Goal: Task Accomplishment & Management: Use online tool/utility

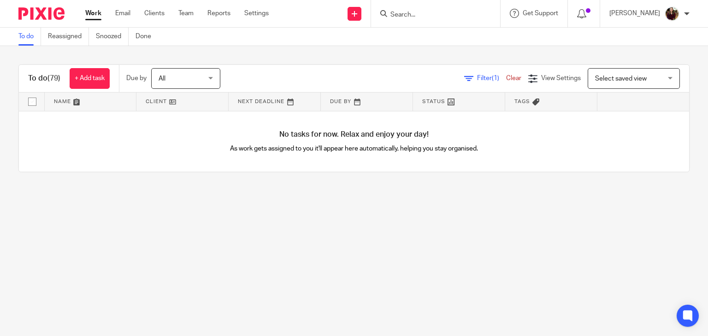
click at [375, 54] on div "To do (79) + Add task Due by All All [DATE] [DATE] This week Next week This mon…" at bounding box center [354, 118] width 708 height 145
click at [412, 65] on div "To do (79) + Add task Due by All All [DATE] [DATE] This week Next week This mon…" at bounding box center [354, 79] width 670 height 28
click at [407, 64] on div "To do (79) + Add task Due by All All [DATE] [DATE] This week Next week This mon…" at bounding box center [354, 118] width 708 height 145
click at [402, 50] on div "To do (79) + Add task Due by All All [DATE] [DATE] This week Next week This mon…" at bounding box center [354, 118] width 708 height 145
click at [351, 75] on div "Filter (1) Clear View Settings View Settings (1) Filters Clear Save Manage save…" at bounding box center [462, 78] width 453 height 21
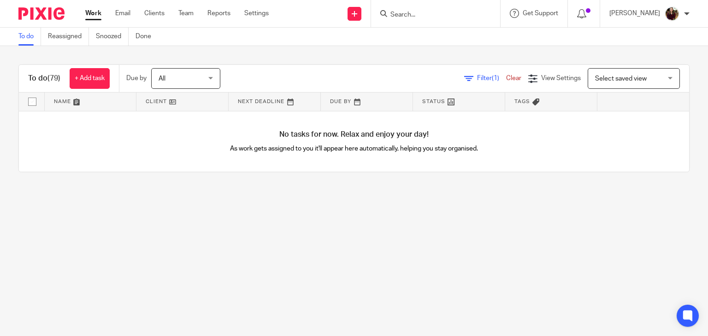
click at [333, 73] on div "Filter (1) Clear View Settings View Settings (1) Filters Clear Save Manage save…" at bounding box center [462, 78] width 453 height 21
click at [326, 80] on div "Filter (1) Clear View Settings View Settings (1) Filters Clear Save Manage save…" at bounding box center [462, 78] width 453 height 21
click at [342, 82] on div "Filter (1) Clear View Settings View Settings (1) Filters Clear Save Manage save…" at bounding box center [462, 78] width 453 height 21
click at [347, 82] on div "Filter (1) Clear View Settings View Settings (1) Filters Clear Save Manage save…" at bounding box center [462, 78] width 453 height 21
click at [345, 75] on div "Filter (1) Clear View Settings View Settings (1) Filters Clear Save Manage save…" at bounding box center [462, 78] width 453 height 21
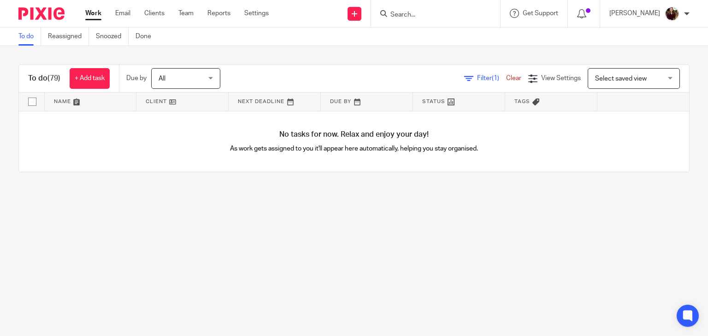
click at [333, 75] on div "Filter (1) Clear View Settings View Settings (1) Filters Clear Save Manage save…" at bounding box center [462, 78] width 453 height 21
click at [337, 76] on div "Filter (1) Clear View Settings View Settings (1) Filters Clear Save Manage save…" at bounding box center [462, 78] width 453 height 21
click at [345, 77] on div "Filter (1) Clear View Settings View Settings (1) Filters Clear Save Manage save…" at bounding box center [462, 78] width 453 height 21
click at [359, 79] on div "Filter (1) Clear View Settings View Settings (1) Filters Clear Save Manage save…" at bounding box center [462, 78] width 453 height 21
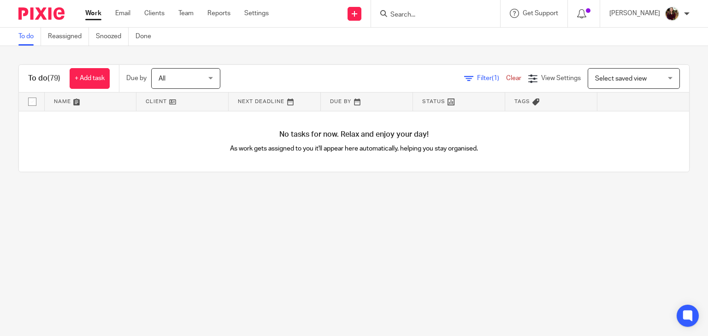
click at [372, 77] on div "Filter (1) Clear View Settings View Settings (1) Filters Clear Save Manage save…" at bounding box center [462, 78] width 453 height 21
click at [349, 76] on div "Filter (1) Clear View Settings View Settings (1) Filters Clear Save Manage save…" at bounding box center [462, 78] width 453 height 21
click at [346, 75] on div "Filter (1) Clear View Settings View Settings (1) Filters Clear Save Manage save…" at bounding box center [462, 78] width 453 height 21
click at [332, 74] on div "Filter (1) Clear View Settings View Settings (1) Filters Clear Save Manage save…" at bounding box center [462, 78] width 453 height 21
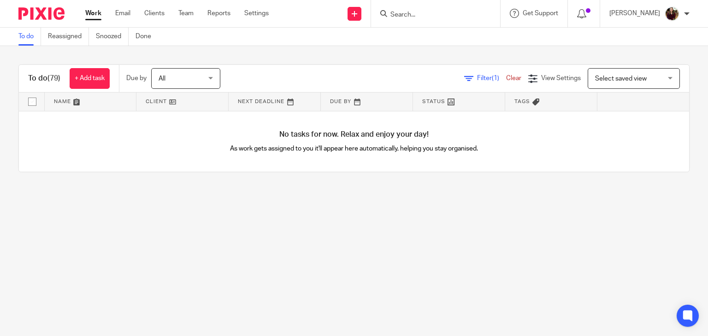
click at [328, 74] on div "Filter (1) Clear View Settings View Settings (1) Filters Clear Save Manage save…" at bounding box center [462, 78] width 453 height 21
drag, startPoint x: 339, startPoint y: 67, endPoint x: 346, endPoint y: 71, distance: 8.3
click at [339, 67] on div "To do (79) + Add task Due by All All [DATE] [DATE] This week Next week This mon…" at bounding box center [354, 79] width 670 height 28
click at [348, 74] on div "Filter (1) Clear View Settings View Settings (1) Filters Clear Save Manage save…" at bounding box center [462, 78] width 453 height 21
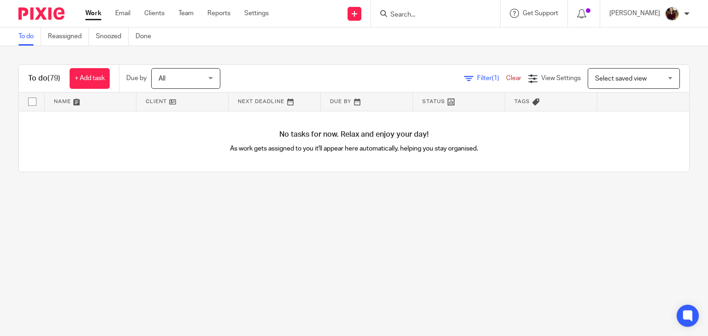
click at [319, 71] on div "Filter (1) Clear View Settings View Settings (1) Filters Clear Save Manage save…" at bounding box center [462, 78] width 453 height 21
drag, startPoint x: 319, startPoint y: 72, endPoint x: 328, endPoint y: 76, distance: 9.3
click at [319, 72] on div "Filter (1) Clear View Settings View Settings (1) Filters Clear Save Manage save…" at bounding box center [462, 78] width 453 height 21
click at [350, 81] on div "Filter (1) Clear View Settings View Settings (1) Filters Clear Save Manage save…" at bounding box center [462, 78] width 453 height 21
click at [357, 80] on div "Filter (1) Clear View Settings View Settings (1) Filters Clear Save Manage save…" at bounding box center [462, 78] width 453 height 21
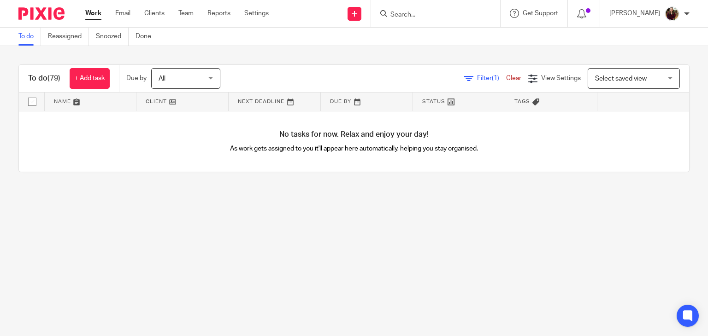
click at [357, 80] on div "Filter (1) Clear View Settings View Settings (1) Filters Clear Save Manage save…" at bounding box center [462, 78] width 453 height 21
click at [354, 79] on div "Filter (1) Clear View Settings View Settings (1) Filters Clear Save Manage save…" at bounding box center [462, 78] width 453 height 21
drag, startPoint x: 364, startPoint y: 80, endPoint x: 376, endPoint y: 81, distance: 11.1
click at [366, 80] on div "Filter (1) Clear View Settings View Settings (1) Filters Clear Save Manage save…" at bounding box center [462, 78] width 453 height 21
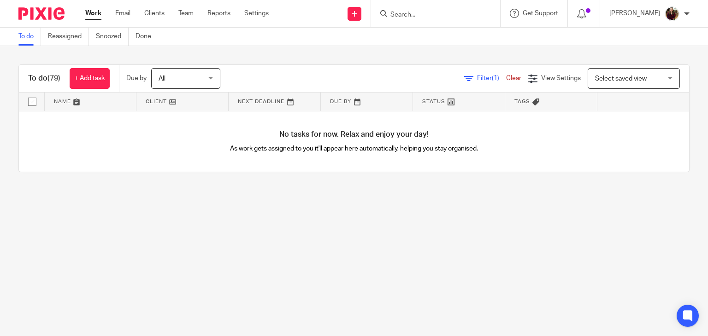
click at [376, 81] on div "Filter (1) Clear View Settings View Settings (1) Filters Clear Save Manage save…" at bounding box center [462, 78] width 453 height 21
click at [374, 81] on div "Filter (1) Clear View Settings View Settings (1) Filters Clear Save Manage save…" at bounding box center [462, 78] width 453 height 21
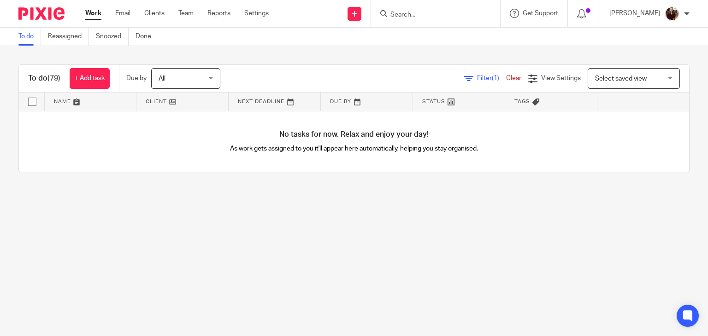
click at [374, 81] on div "Filter (1) Clear View Settings View Settings (1) Filters Clear Save Manage save…" at bounding box center [462, 78] width 453 height 21
click at [349, 81] on div "Filter (1) Clear View Settings View Settings (1) Filters Clear Save Manage save…" at bounding box center [462, 78] width 453 height 21
click at [278, 72] on div "Filter (1) Clear View Settings View Settings (1) Filters Clear Save Manage save…" at bounding box center [462, 78] width 453 height 21
click at [280, 72] on div "Filter (1) Clear View Settings View Settings (1) Filters Clear Save Manage save…" at bounding box center [462, 78] width 453 height 21
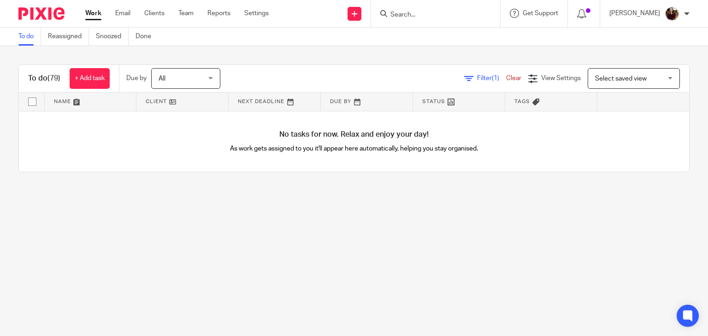
drag, startPoint x: 295, startPoint y: 74, endPoint x: 301, endPoint y: 74, distance: 6.0
click at [295, 74] on div "Filter (1) Clear View Settings View Settings (1) Filters Clear Save Manage save…" at bounding box center [462, 78] width 453 height 21
click at [330, 74] on div "Filter (1) Clear View Settings View Settings (1) Filters Clear Save Manage save…" at bounding box center [462, 78] width 453 height 21
click at [341, 74] on div "Filter (1) Clear View Settings View Settings (1) Filters Clear Save Manage save…" at bounding box center [462, 78] width 453 height 21
click at [407, 76] on div "Filter (1) Clear View Settings View Settings (1) Filters Clear Save Manage save…" at bounding box center [462, 78] width 453 height 21
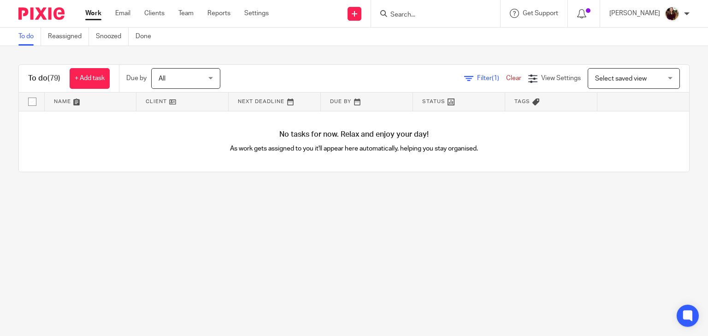
click at [409, 76] on div "Filter (1) Clear View Settings View Settings (1) Filters Clear Save Manage save…" at bounding box center [462, 78] width 453 height 21
click at [341, 76] on div "Filter (1) Clear View Settings View Settings (1) Filters Clear Save Manage save…" at bounding box center [462, 78] width 453 height 21
click at [277, 76] on div "Filter (1) Clear View Settings View Settings (1) Filters Clear Save Manage save…" at bounding box center [462, 78] width 453 height 21
click at [246, 75] on div "Filter (1) Clear View Settings View Settings (1) Filters Clear Save Manage save…" at bounding box center [462, 78] width 453 height 21
click at [256, 74] on div "Filter (1) Clear View Settings View Settings (1) Filters Clear Save Manage save…" at bounding box center [462, 78] width 453 height 21
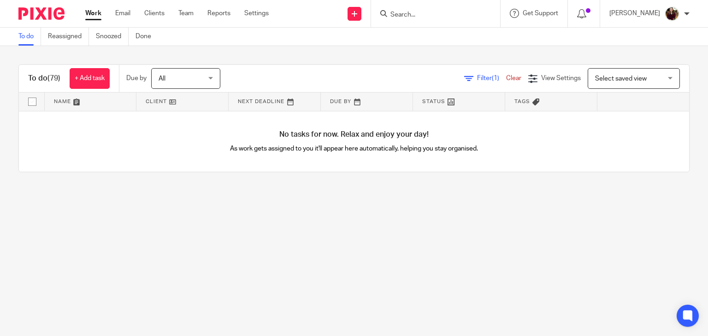
click at [265, 74] on div "Filter (1) Clear View Settings View Settings (1) Filters Clear Save Manage save…" at bounding box center [462, 78] width 453 height 21
click at [290, 75] on div "Filter (1) Clear View Settings View Settings (1) Filters Clear Save Manage save…" at bounding box center [462, 78] width 453 height 21
click at [309, 78] on div "Filter (1) Clear View Settings View Settings (1) Filters Clear Save Manage save…" at bounding box center [462, 78] width 453 height 21
click at [409, 12] on input "Search" at bounding box center [430, 15] width 83 height 8
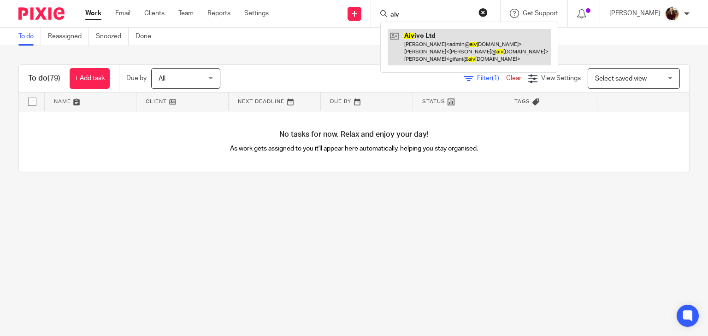
type input "aiv"
click at [418, 49] on link at bounding box center [469, 47] width 163 height 36
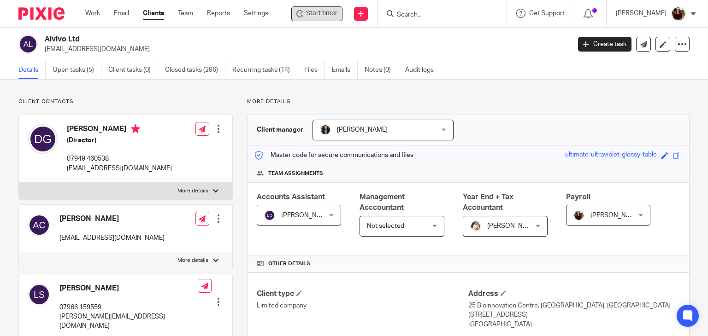
click at [326, 9] on span "Start timer" at bounding box center [321, 14] width 31 height 10
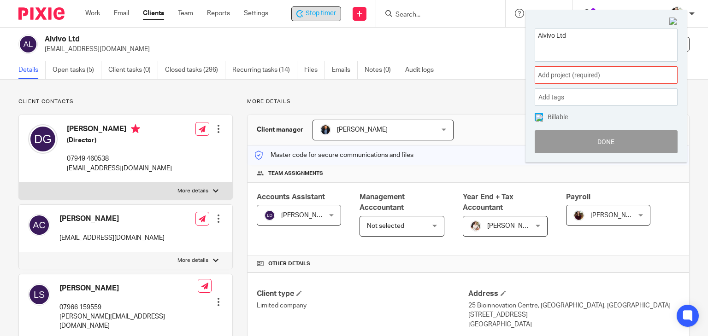
click at [610, 76] on span "Add project (required) :" at bounding box center [596, 76] width 116 height 10
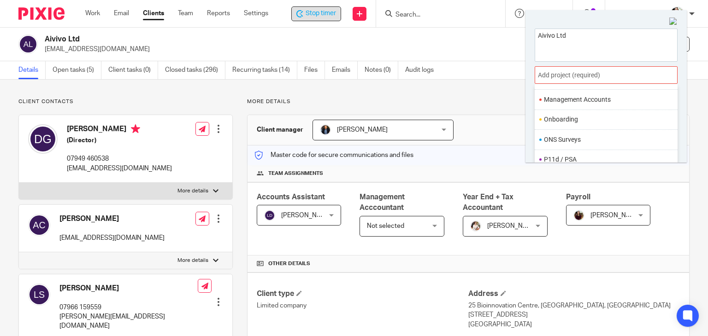
scroll to position [345, 0]
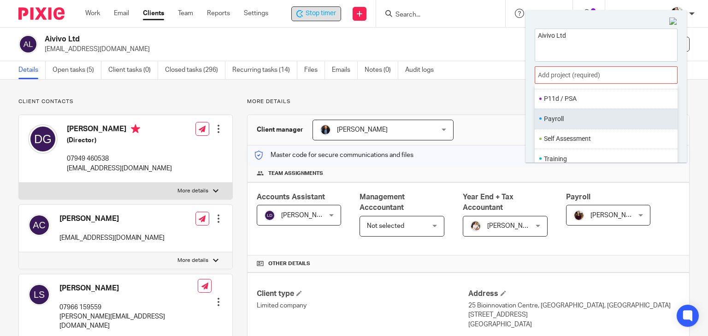
click at [576, 122] on li "Payroll" at bounding box center [604, 119] width 120 height 10
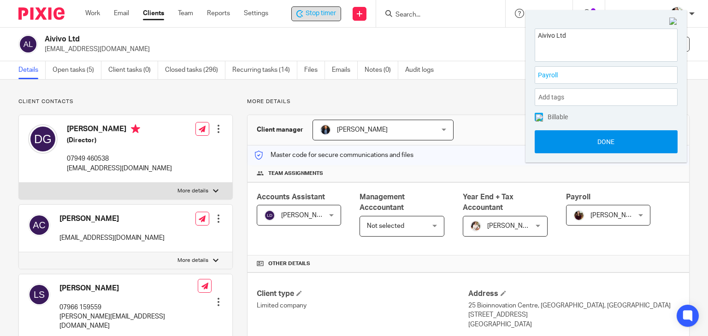
click at [589, 139] on button "Done" at bounding box center [606, 141] width 143 height 23
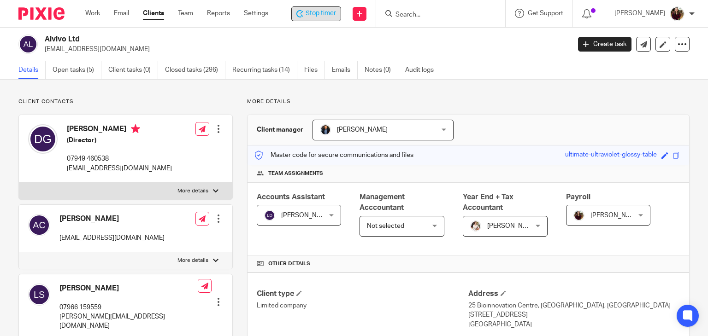
click at [320, 17] on span "Stop timer" at bounding box center [321, 14] width 30 height 10
click at [421, 13] on input "Search" at bounding box center [437, 15] width 83 height 8
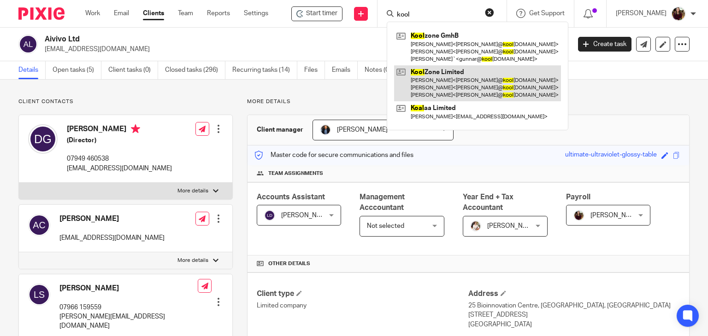
type input "kool"
click at [450, 74] on link at bounding box center [477, 83] width 167 height 36
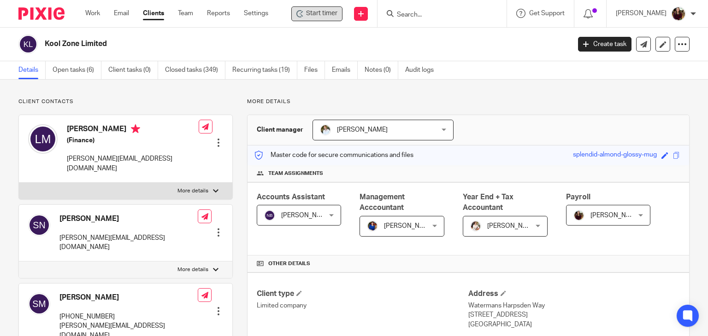
click at [334, 15] on span "Start timer" at bounding box center [321, 14] width 31 height 10
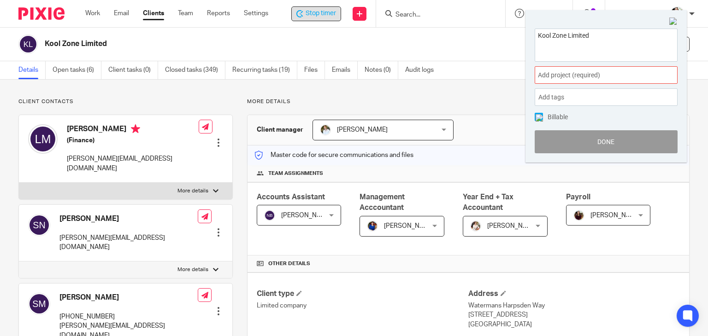
click at [625, 78] on span "Add project (required) :" at bounding box center [596, 76] width 116 height 10
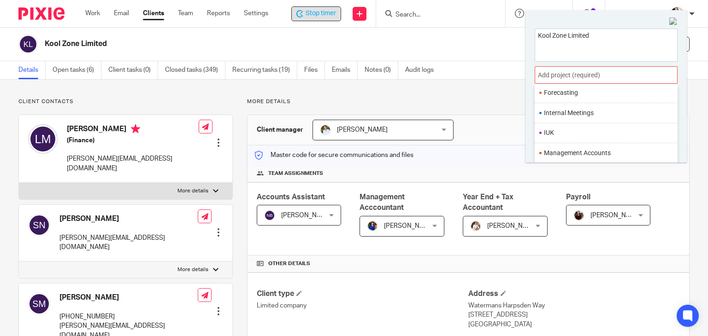
scroll to position [345, 0]
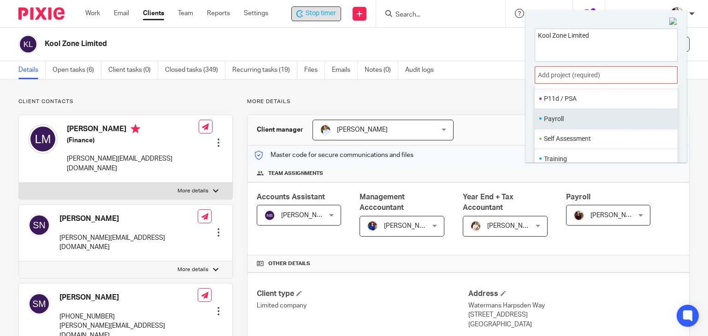
click at [556, 121] on li "Payroll" at bounding box center [604, 119] width 120 height 10
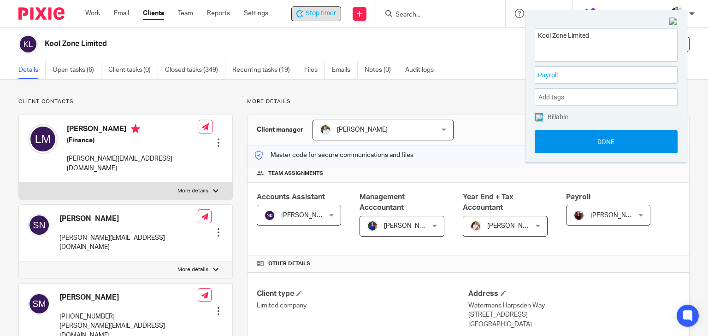
click at [592, 143] on button "Done" at bounding box center [606, 141] width 143 height 23
